Goal: Task Accomplishment & Management: Manage account settings

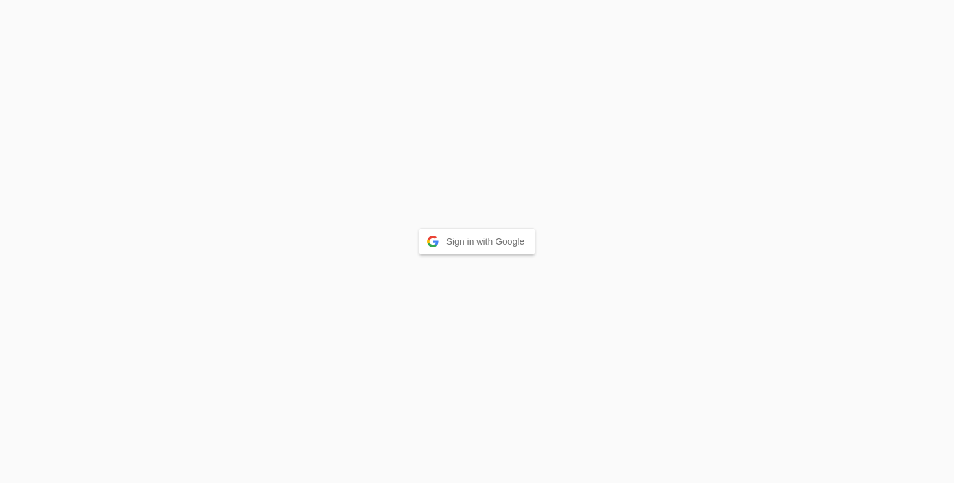
click at [487, 242] on button "Sign in with Google" at bounding box center [477, 242] width 116 height 26
